Goal: Task Accomplishment & Management: Use online tool/utility

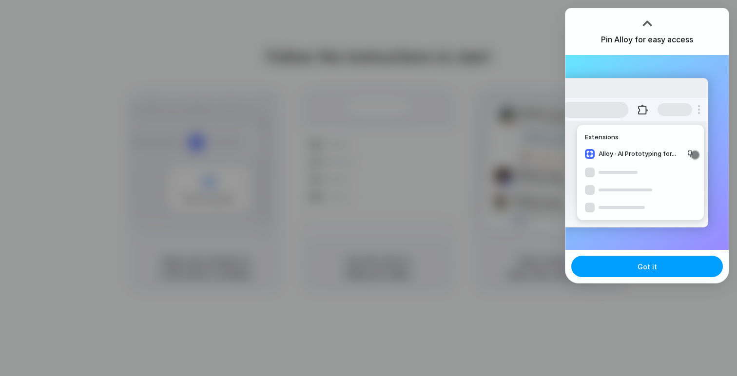
click at [623, 267] on button "Got it" at bounding box center [647, 266] width 152 height 21
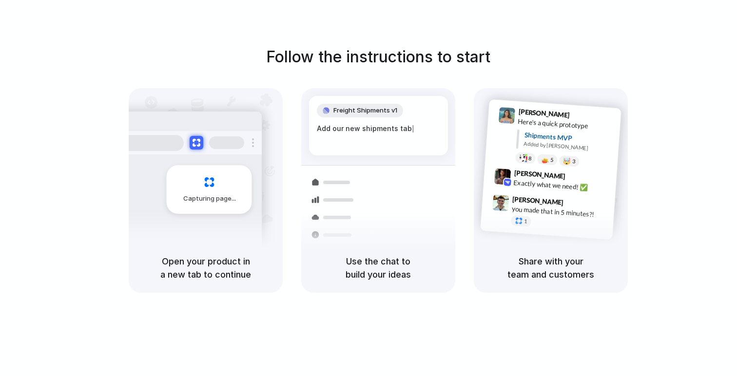
click at [383, 44] on div "Follow the instructions to start Capturing page Open your product in a new tab …" at bounding box center [378, 198] width 757 height 396
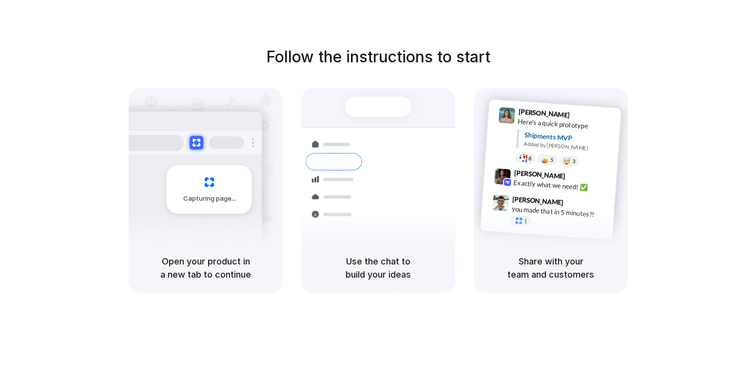
click at [369, 188] on div at bounding box center [369, 188] width 0 height 0
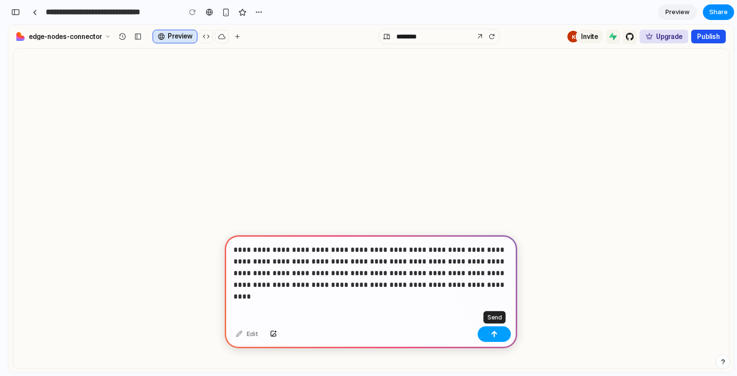
click at [491, 337] on div "button" at bounding box center [494, 334] width 7 height 7
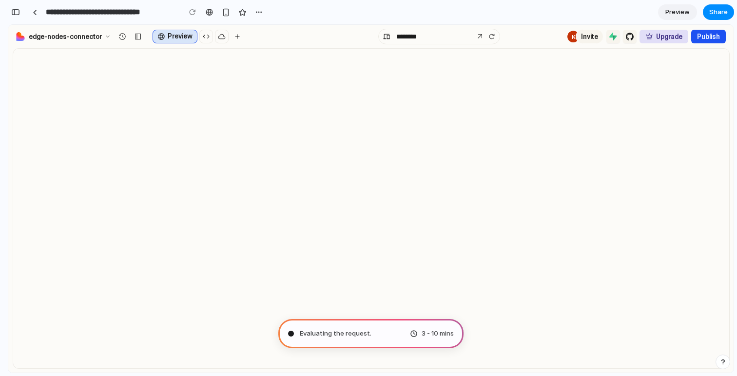
click at [378, 333] on div "Evaluating the request . 3 - 10 mins" at bounding box center [370, 333] width 185 height 29
click at [412, 334] on div "3 - 10 mins" at bounding box center [432, 334] width 44 height 10
type input "**********"
click at [408, 321] on div "Untangling possibilities 3 - 10 mins" at bounding box center [370, 333] width 185 height 29
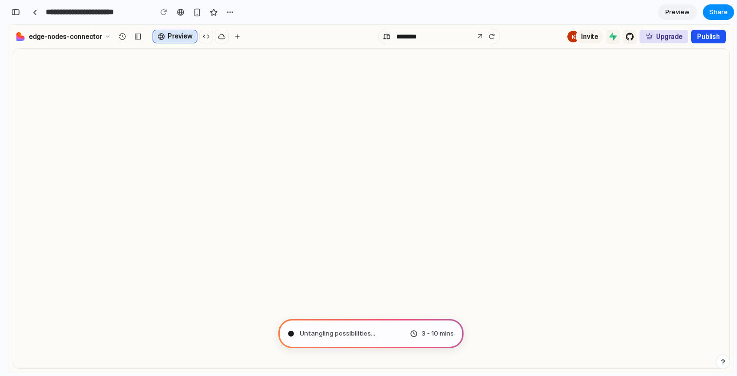
scroll to position [490, 0]
click at [347, 336] on span "Untangling possibilities ..." at bounding box center [338, 334] width 76 height 10
click at [416, 335] on div "3 - 10 mins" at bounding box center [432, 334] width 44 height 10
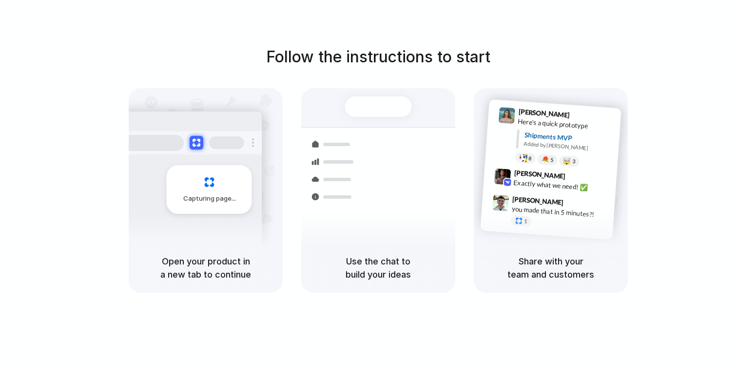
click at [369, 188] on div at bounding box center [369, 188] width 0 height 0
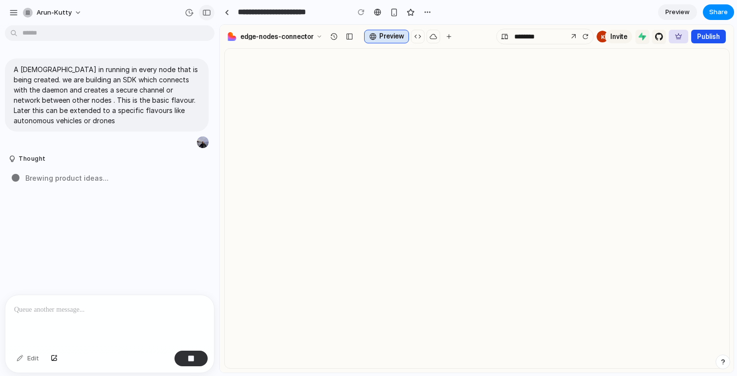
click at [209, 10] on div "button" at bounding box center [206, 12] width 9 height 7
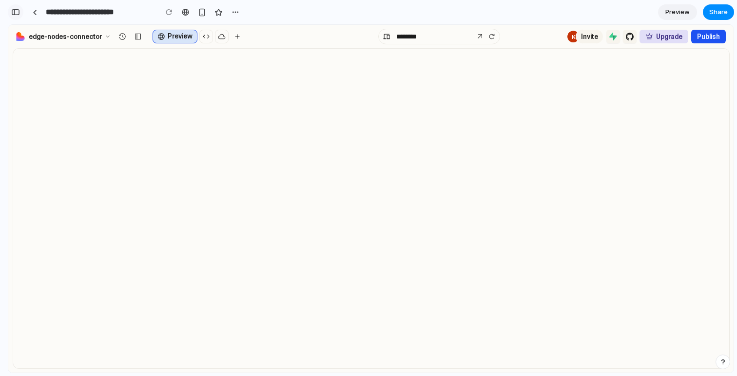
click at [20, 13] on button "button" at bounding box center [16, 12] width 16 height 16
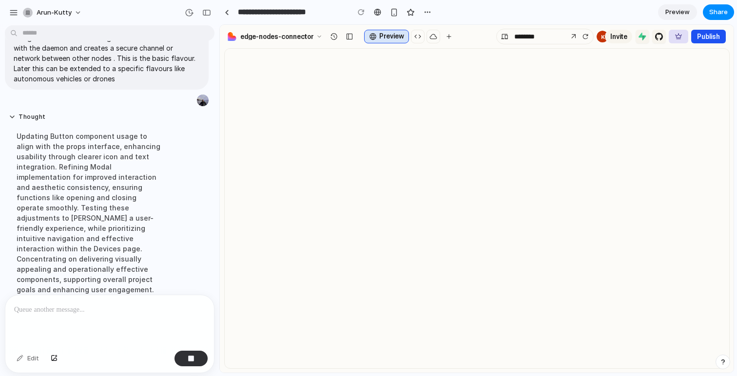
scroll to position [59, 0]
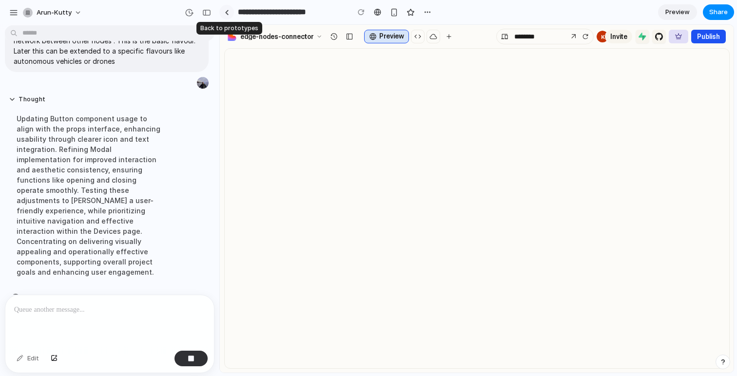
click at [227, 11] on div at bounding box center [227, 12] width 4 height 5
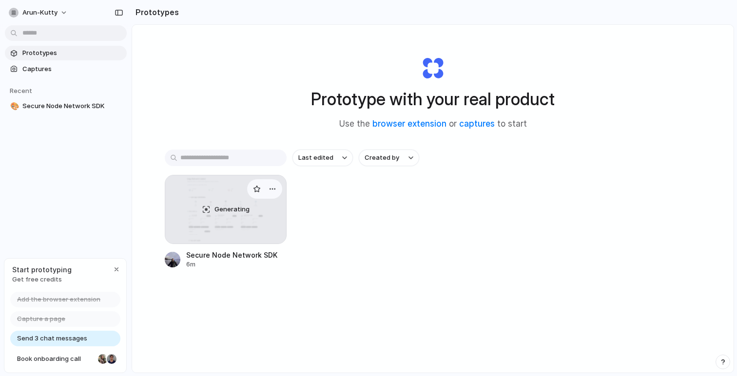
click at [216, 216] on div "Generating" at bounding box center [225, 210] width 121 height 68
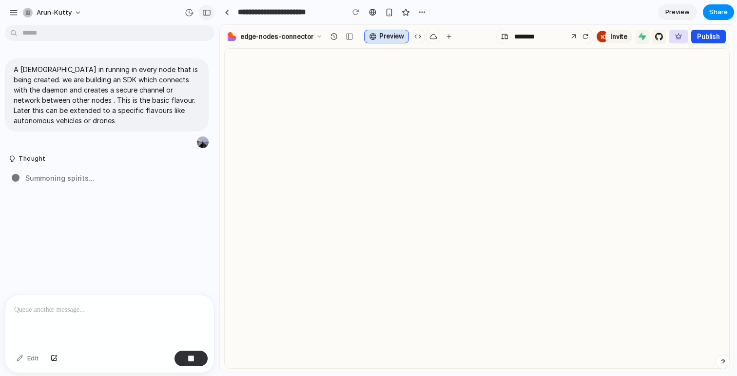
click at [209, 13] on div "button" at bounding box center [206, 12] width 9 height 7
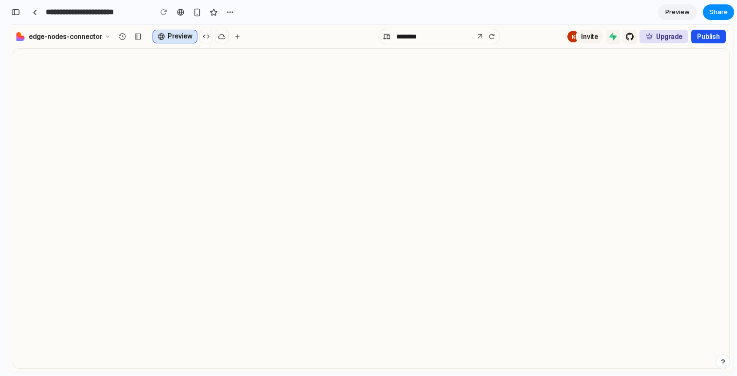
scroll to position [510, 0]
click at [18, 13] on div "button" at bounding box center [15, 12] width 9 height 7
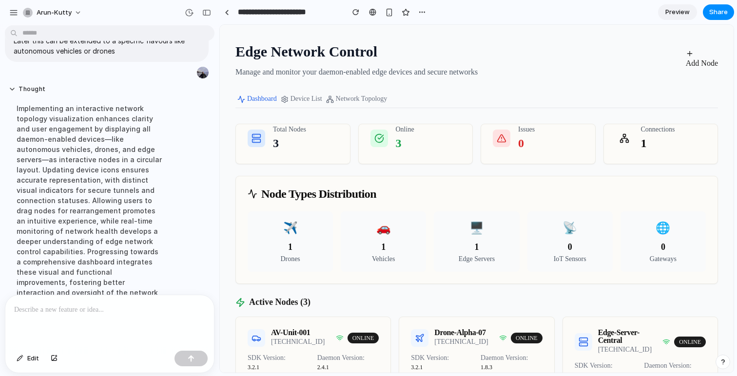
scroll to position [223, 0]
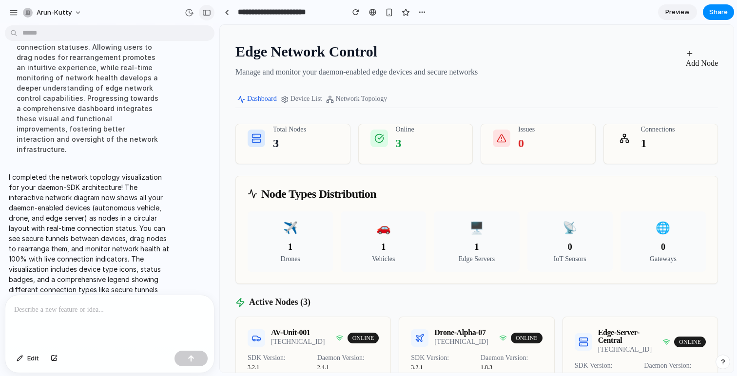
click at [204, 13] on div "button" at bounding box center [206, 12] width 9 height 7
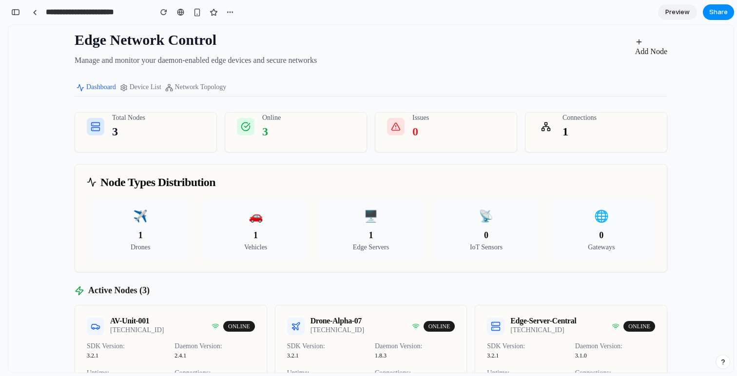
scroll to position [0, 0]
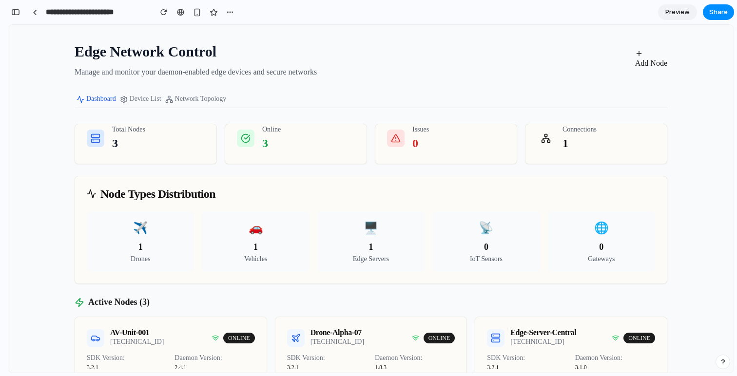
click at [646, 65] on span "Add Node" at bounding box center [651, 63] width 32 height 8
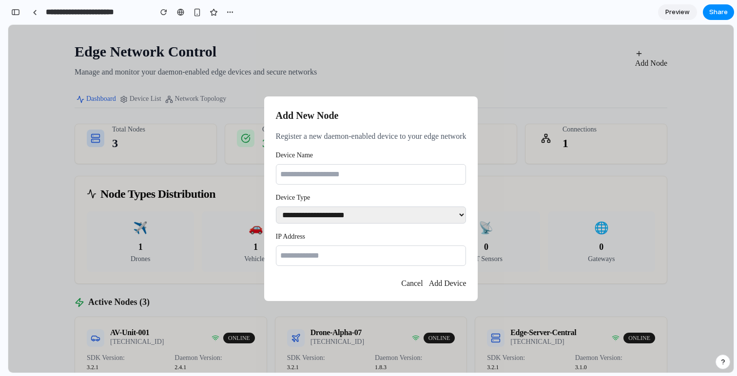
click at [410, 286] on span "Cancel" at bounding box center [411, 283] width 21 height 8
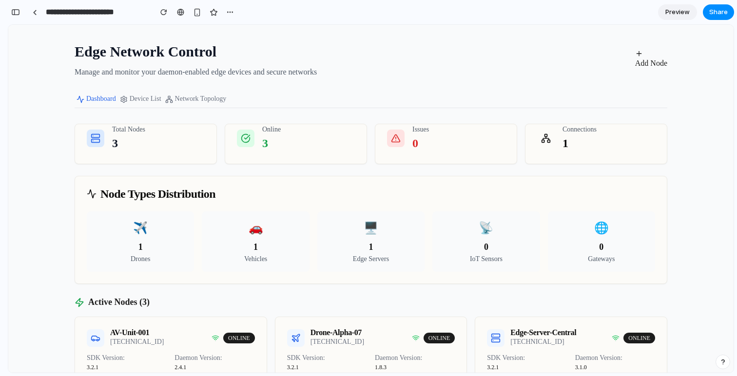
click at [142, 141] on p "3" at bounding box center [128, 144] width 33 height 18
click at [148, 100] on button "Device List" at bounding box center [140, 99] width 45 height 18
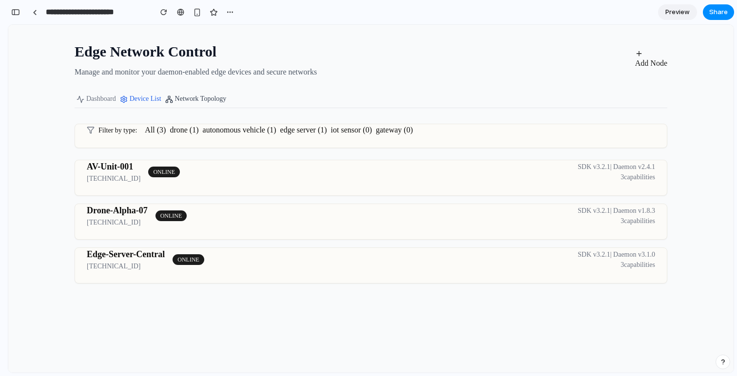
click at [182, 101] on button "Network Topology" at bounding box center [195, 99] width 65 height 18
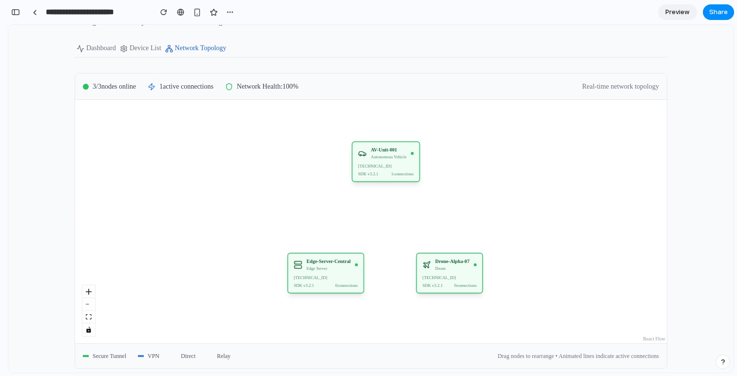
scroll to position [63, 0]
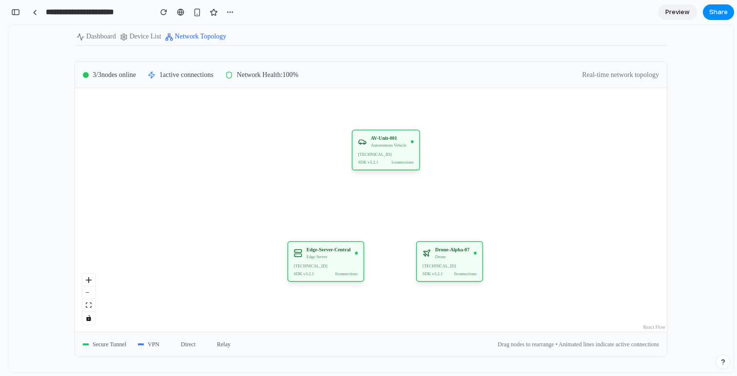
click at [396, 159] on span "1 connections" at bounding box center [403, 162] width 22 height 6
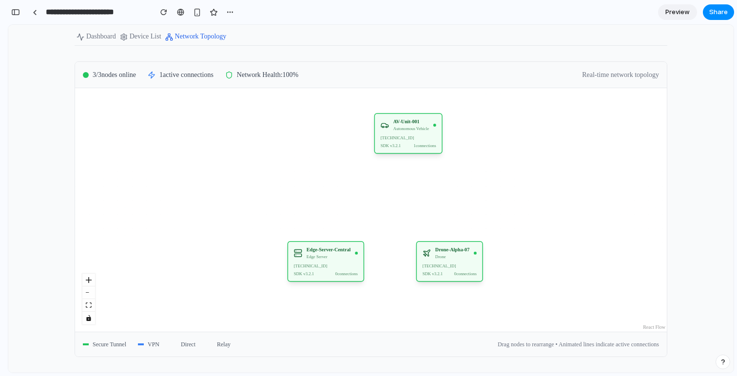
drag, startPoint x: 383, startPoint y: 167, endPoint x: 406, endPoint y: 152, distance: 27.0
click at [406, 152] on div "AV-Unit-001 Autonomous Vehicle [TECHNICAL_ID] SDK v 3.2.1 1 connections" at bounding box center [408, 133] width 68 height 40
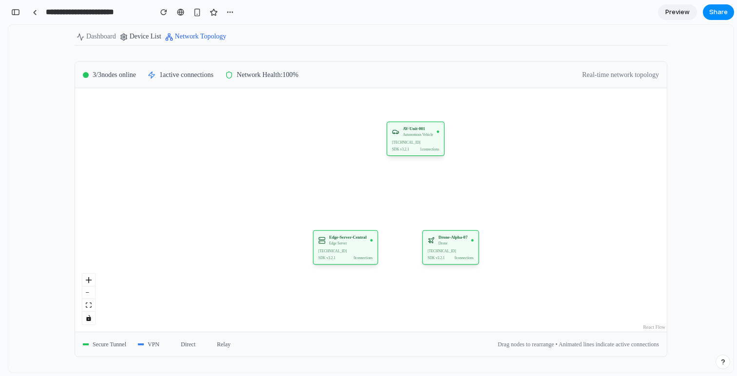
click at [135, 37] on button "Device List" at bounding box center [140, 36] width 45 height 18
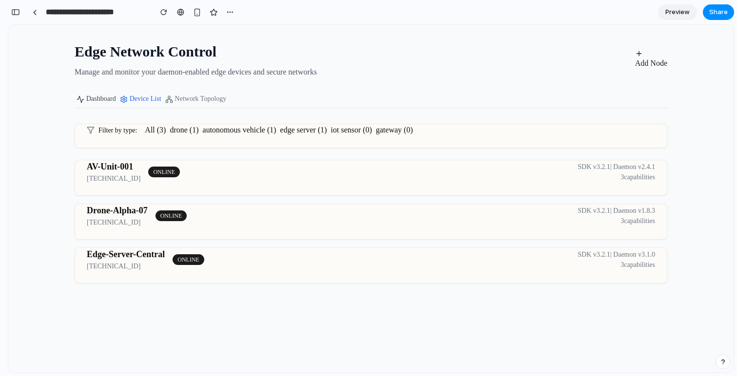
click at [99, 98] on button "Dashboard" at bounding box center [96, 99] width 43 height 18
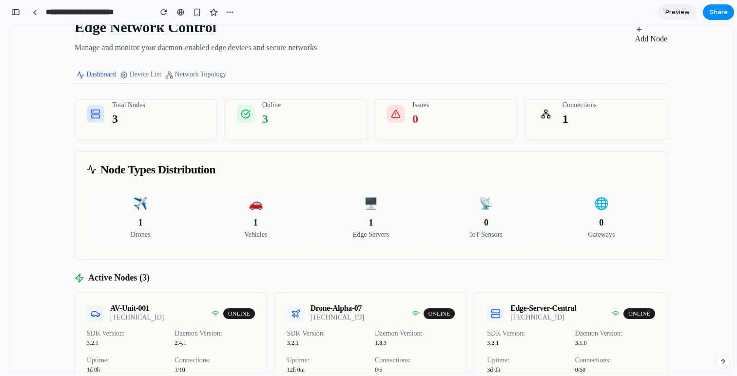
scroll to position [22, 0]
